Goal: Obtain resource: Obtain resource

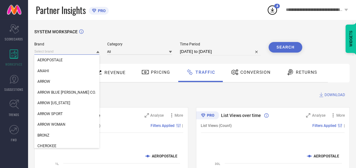
click at [67, 52] on input at bounding box center [66, 51] width 65 height 7
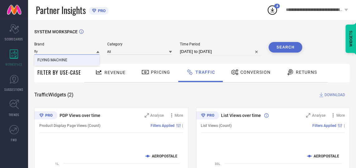
type input "fly"
click at [60, 60] on span "FLYING MACHINE" at bounding box center [52, 60] width 30 height 4
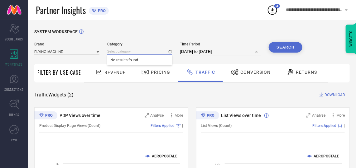
click at [118, 49] on input at bounding box center [139, 51] width 65 height 7
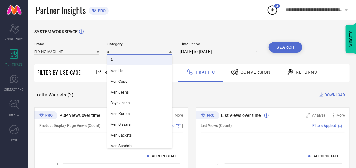
type input "a"
click at [119, 59] on div "All" at bounding box center [139, 60] width 65 height 11
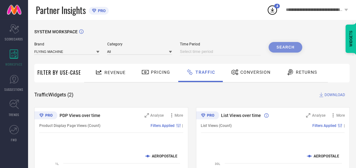
select select "8"
select select "2025"
select select "9"
select select "2025"
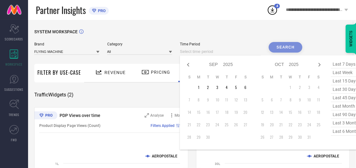
click at [227, 52] on input at bounding box center [220, 51] width 81 height 7
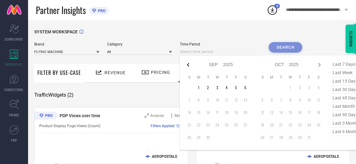
click at [190, 66] on icon at bounding box center [187, 64] width 7 height 7
select select "7"
select select "2025"
select select "8"
select select "2025"
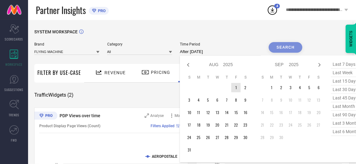
click at [238, 88] on td "1" at bounding box center [235, 87] width 9 height 9
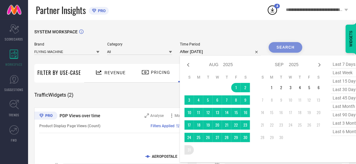
type input "[DATE] to [DATE]"
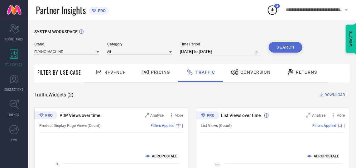
click at [275, 48] on button "Search" at bounding box center [286, 47] width 34 height 11
click at [337, 95] on span "DOWNLOAD" at bounding box center [334, 95] width 21 height 6
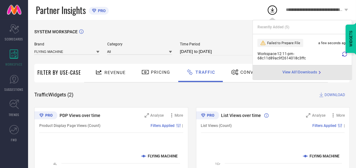
click at [230, 36] on div "SYSTEM WORKSPACE" at bounding box center [191, 35] width 315 height 13
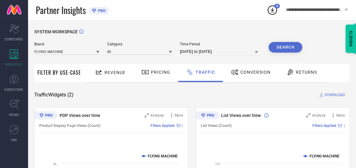
click at [273, 7] on icon at bounding box center [272, 9] width 11 height 11
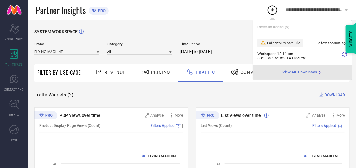
click at [215, 35] on div "SYSTEM WORKSPACE" at bounding box center [191, 35] width 315 height 13
